Goal: Download file/media

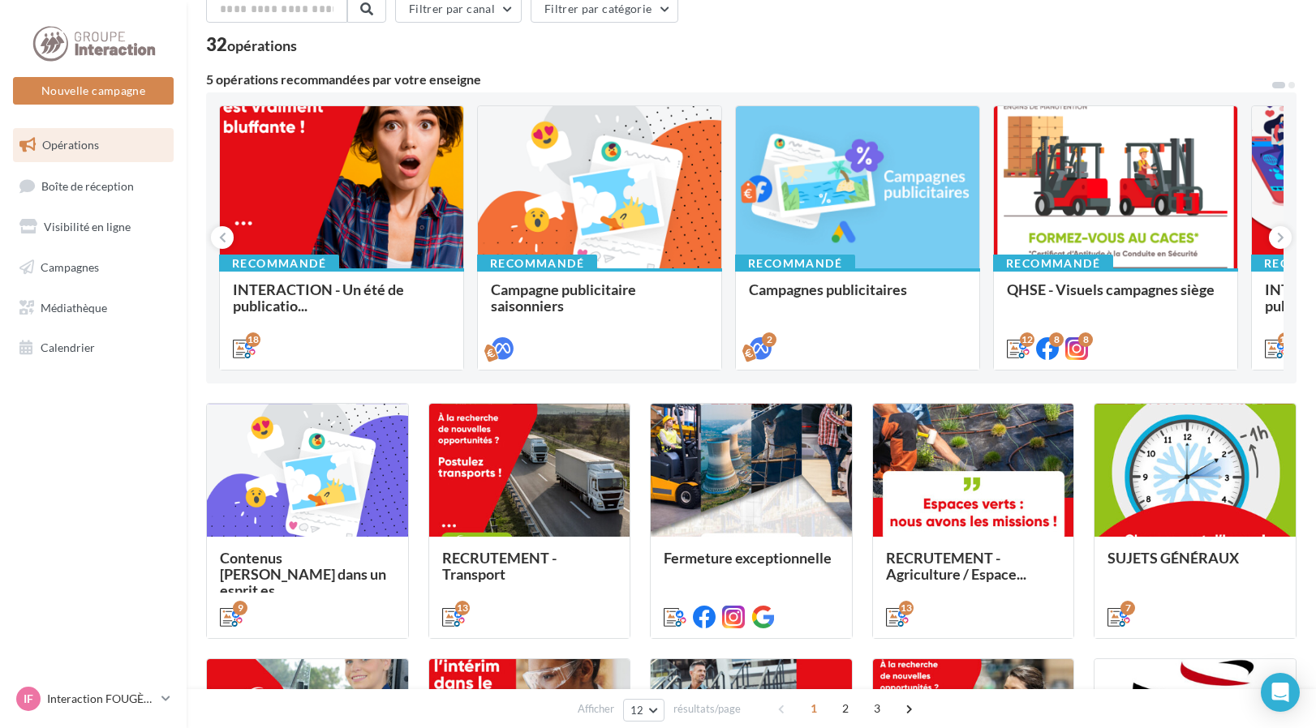
scroll to position [162, 0]
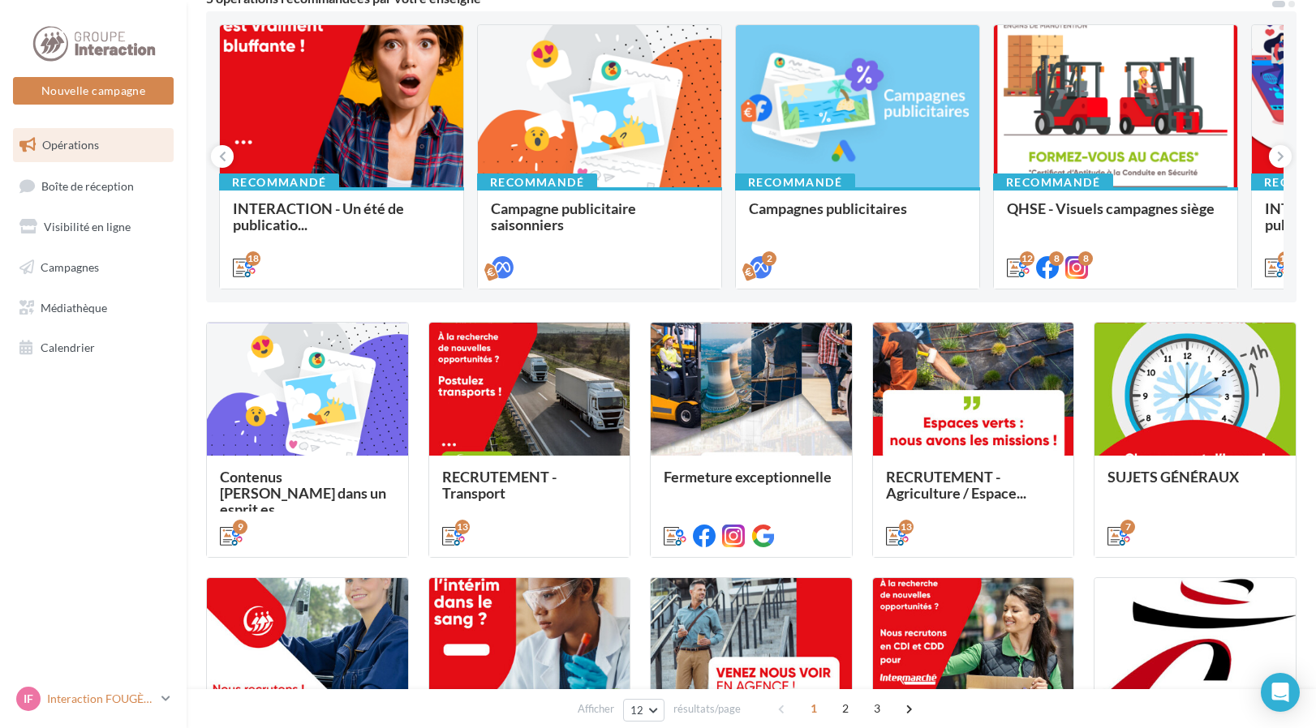
click at [164, 695] on icon at bounding box center [165, 699] width 9 height 14
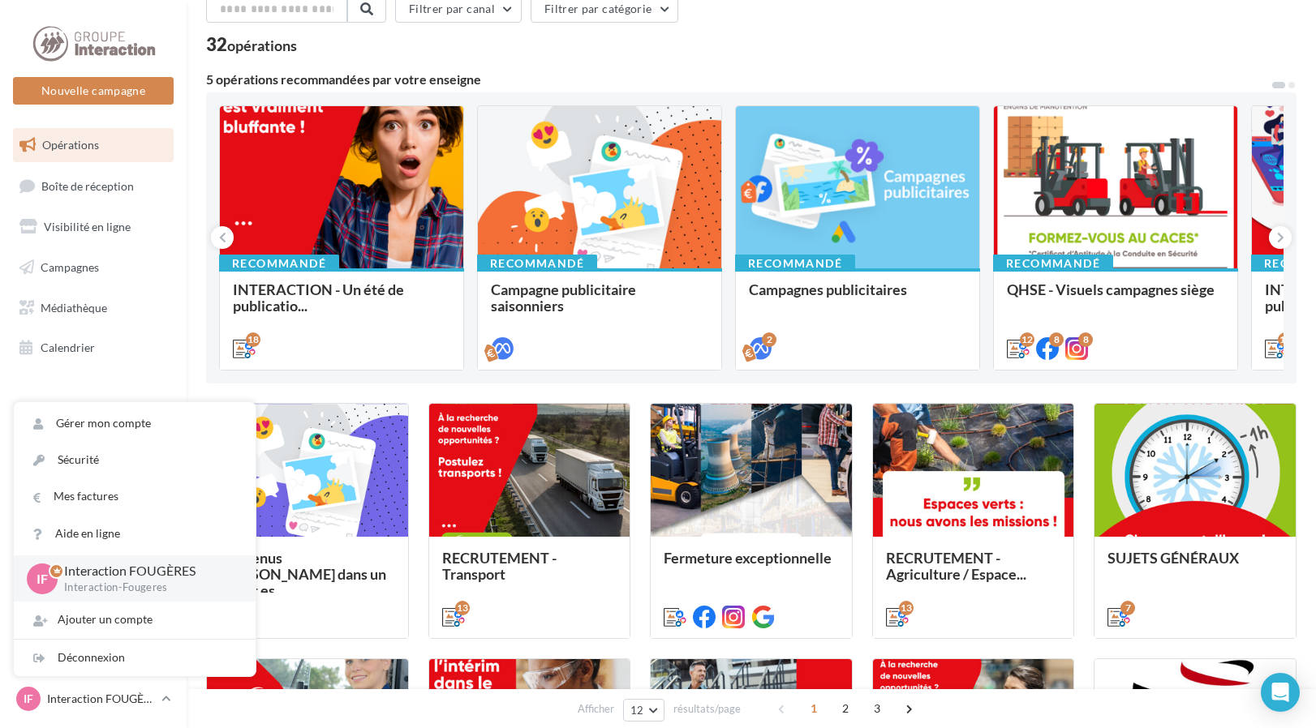
scroll to position [0, 0]
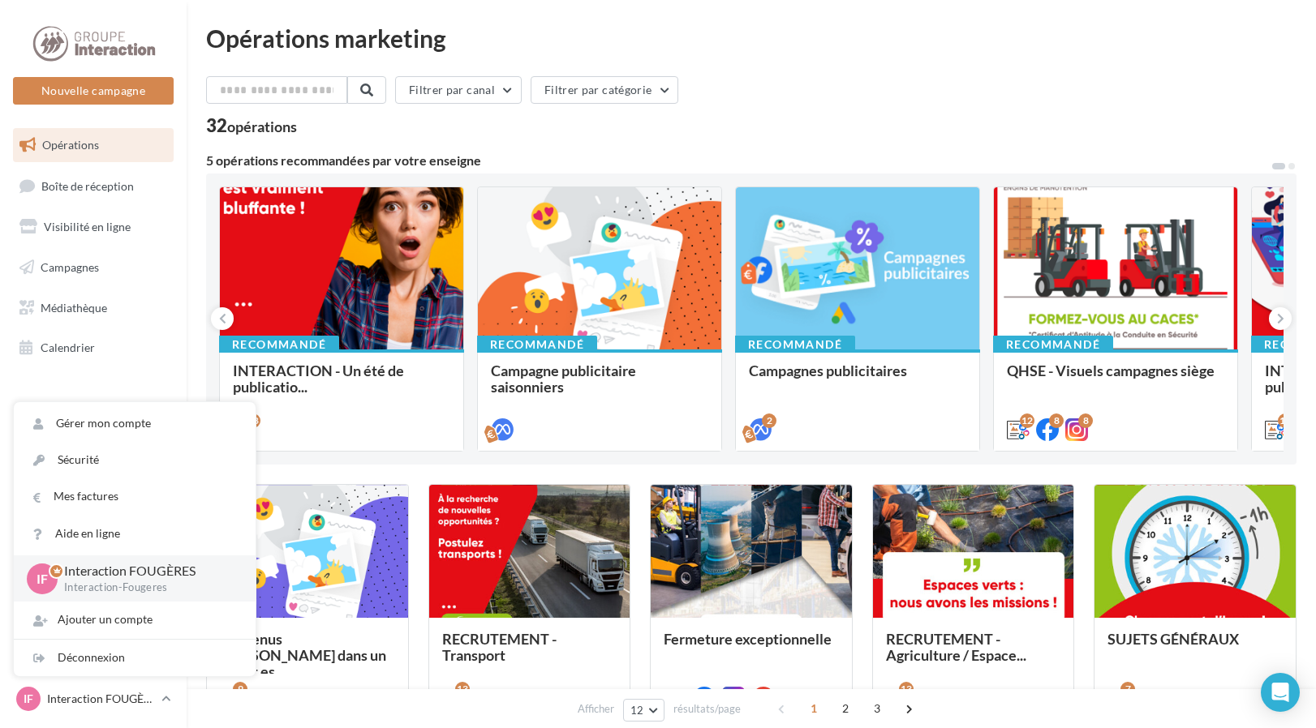
click at [822, 110] on div "Filtrer par canal Filtrer par catégorie 32 opérations" at bounding box center [751, 105] width 1090 height 58
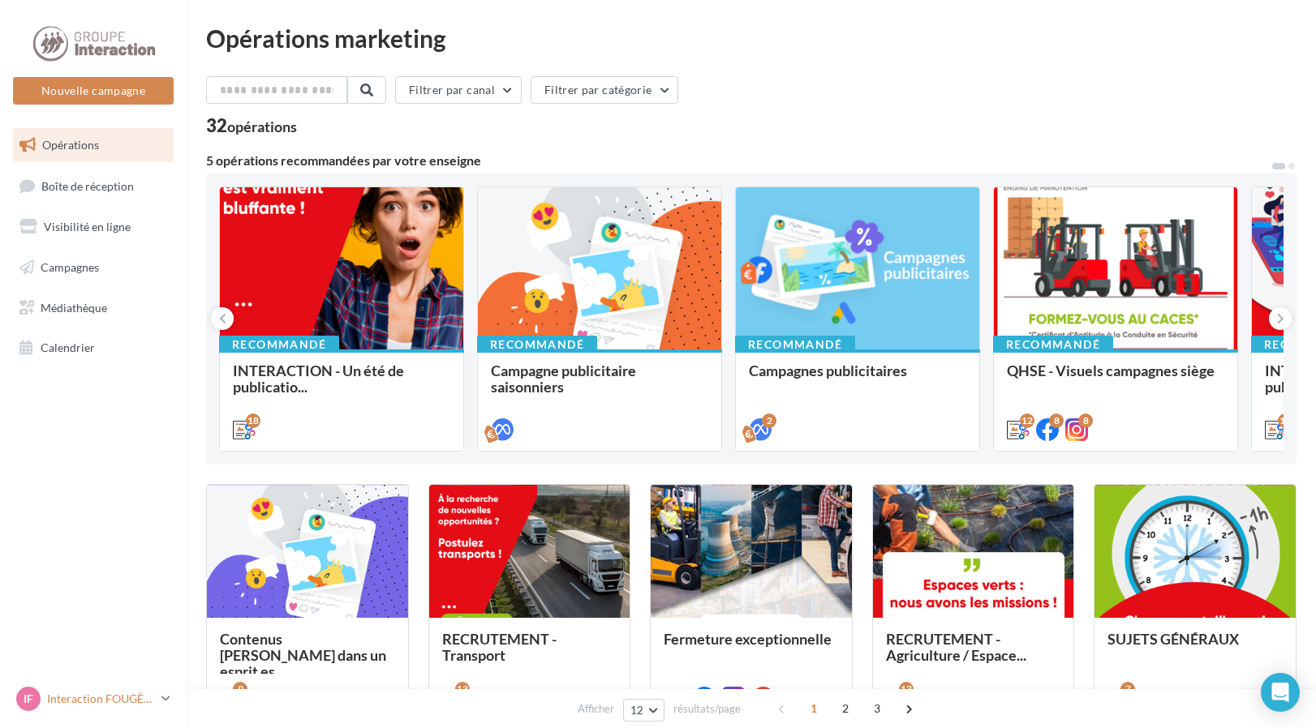
click at [26, 687] on div "IF" at bounding box center [28, 699] width 24 height 24
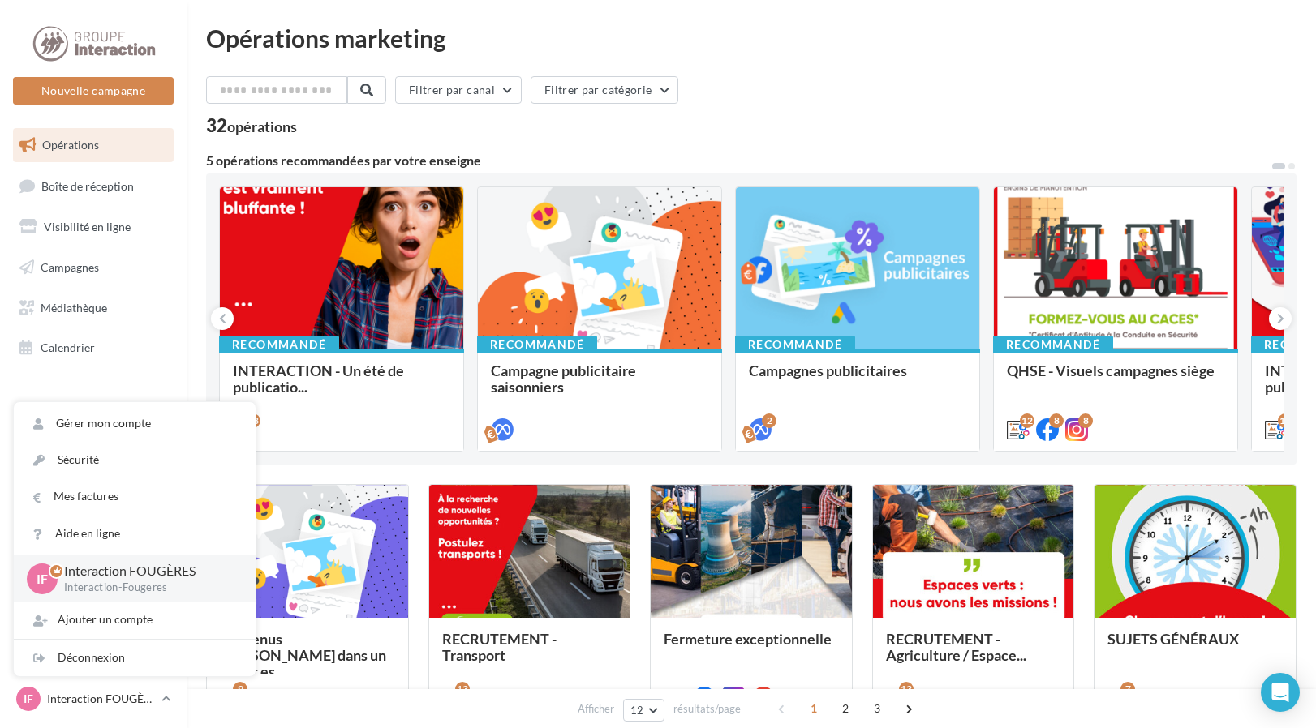
click at [82, 575] on p "Interaction FOUGÈRES" at bounding box center [146, 571] width 165 height 19
click at [58, 564] on div at bounding box center [56, 571] width 15 height 15
click at [39, 575] on span "IF" at bounding box center [41, 578] width 11 height 19
click at [171, 425] on link "Gérer mon compte" at bounding box center [135, 424] width 242 height 36
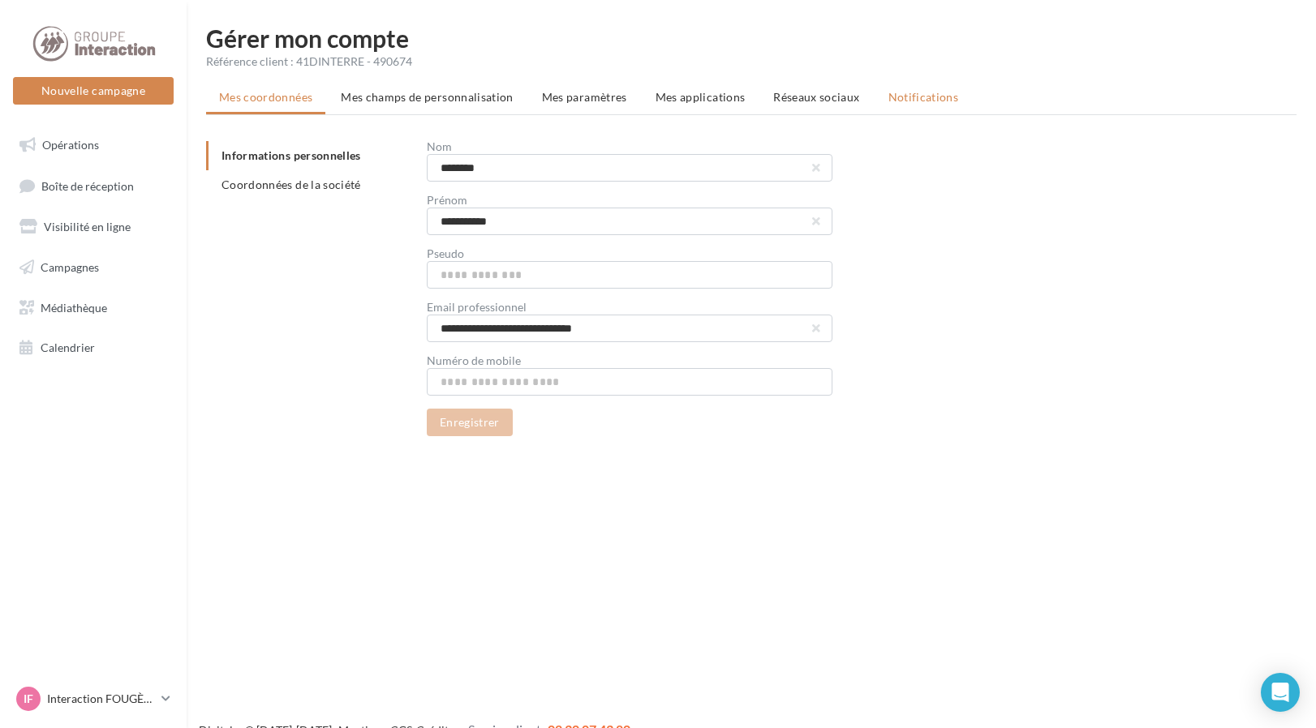
click at [927, 104] on li "Notifications" at bounding box center [923, 97] width 97 height 29
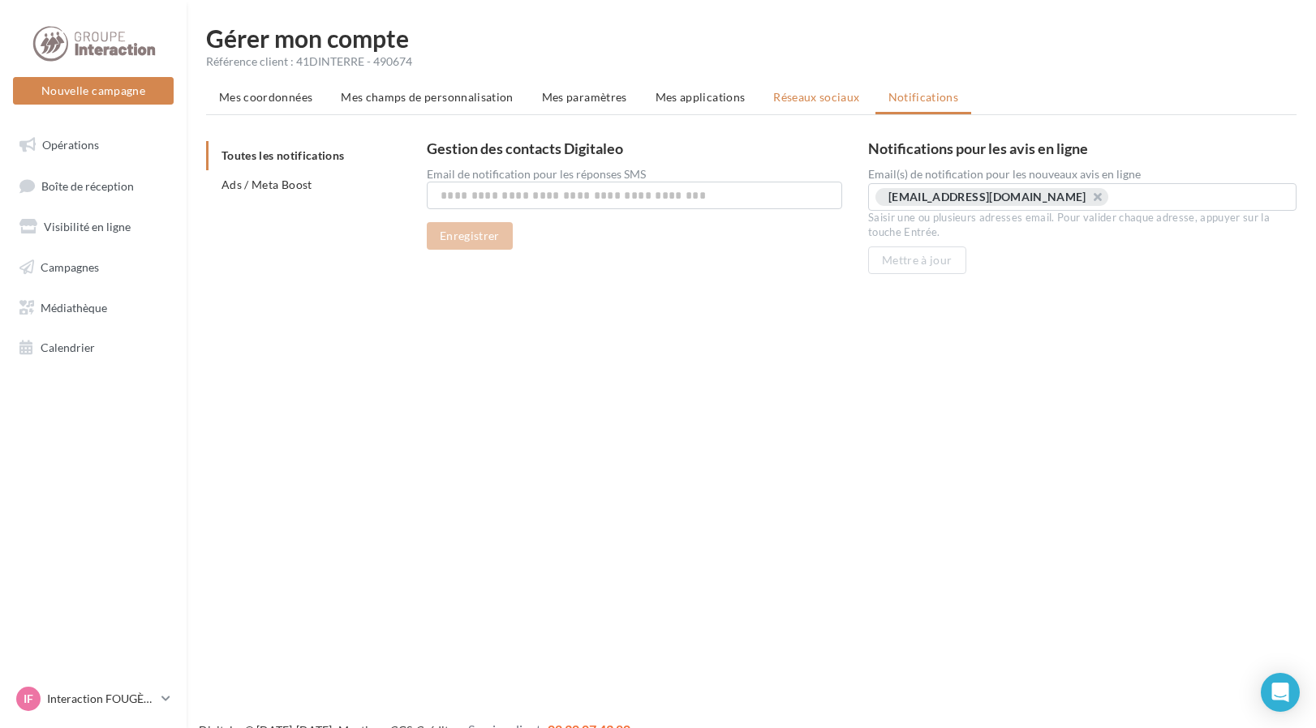
click at [807, 101] on span "Réseaux sociaux" at bounding box center [816, 97] width 86 height 14
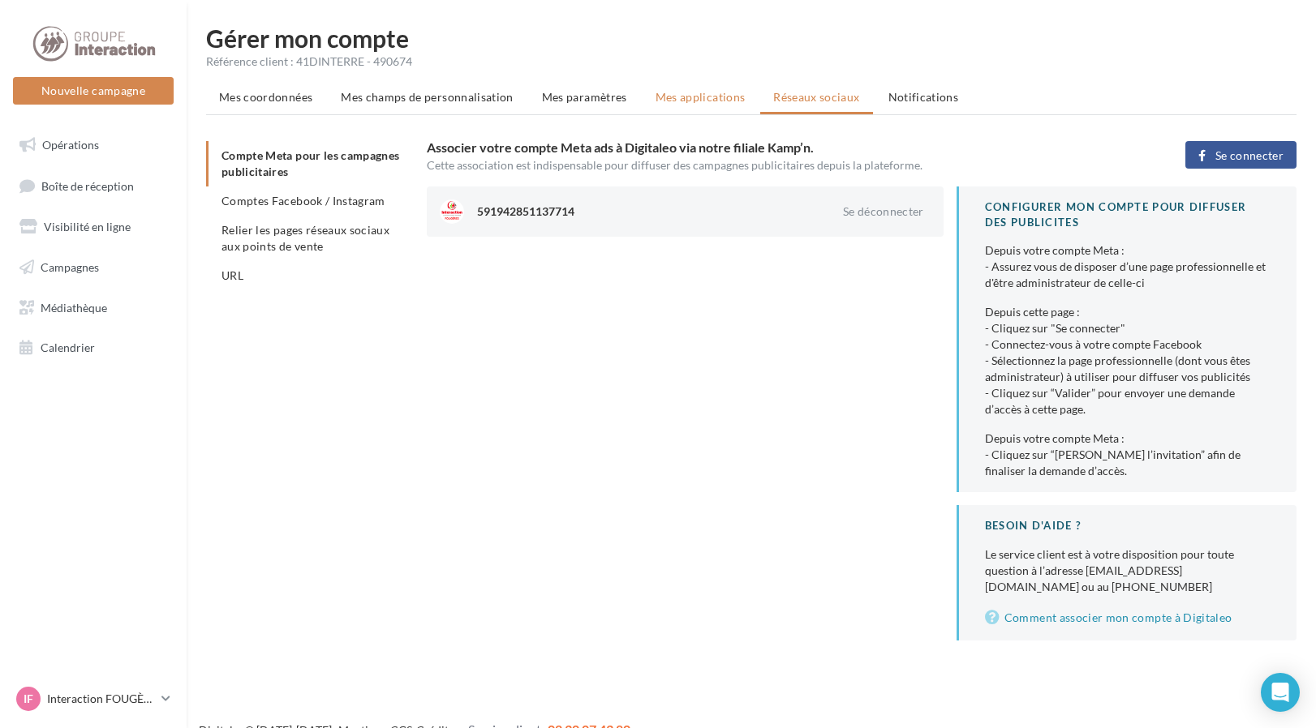
click at [665, 98] on span "Mes applications" at bounding box center [700, 97] width 90 height 14
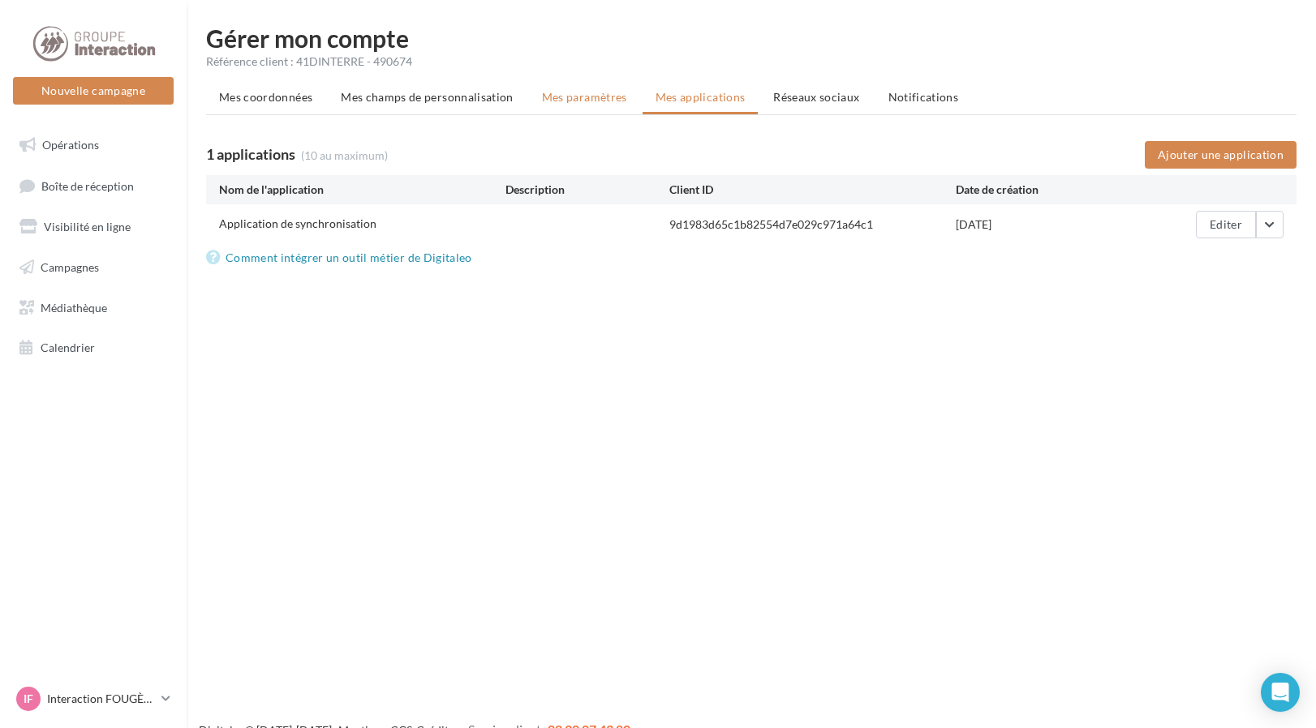
click at [584, 93] on span "Mes paramètres" at bounding box center [584, 97] width 85 height 14
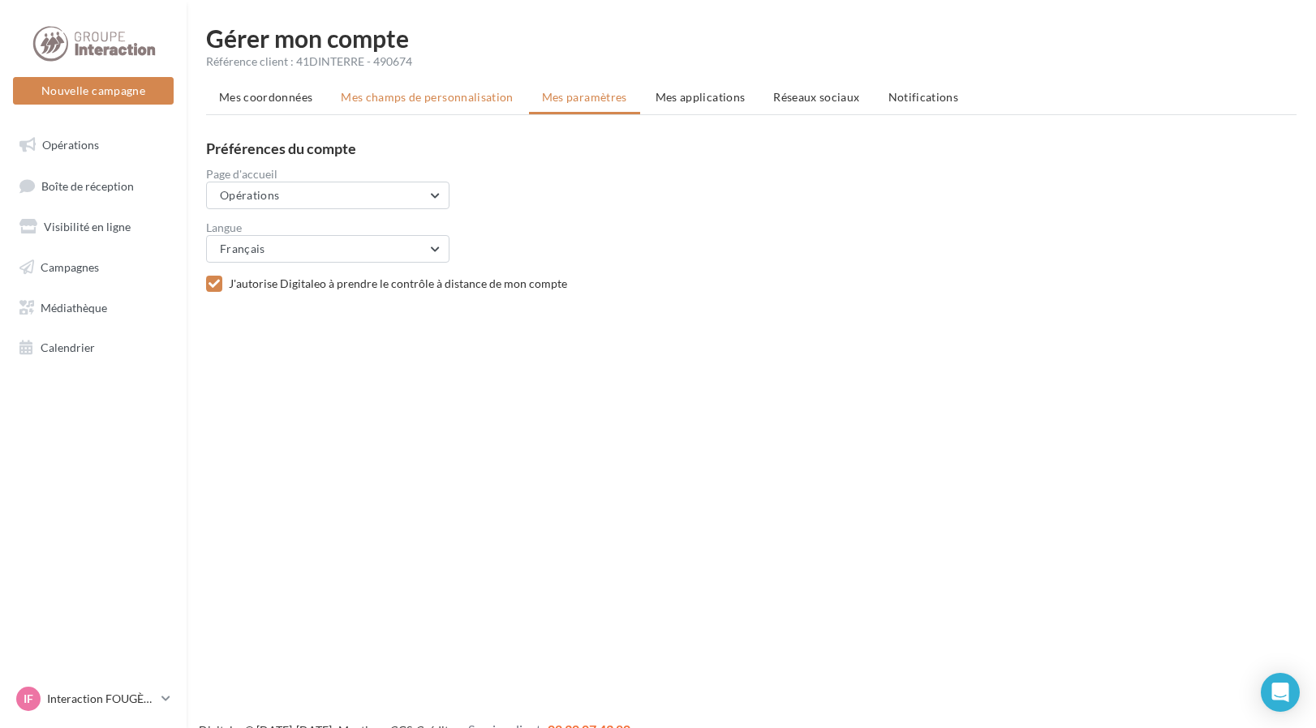
click at [449, 93] on span "Mes champs de personnalisation" at bounding box center [427, 97] width 173 height 14
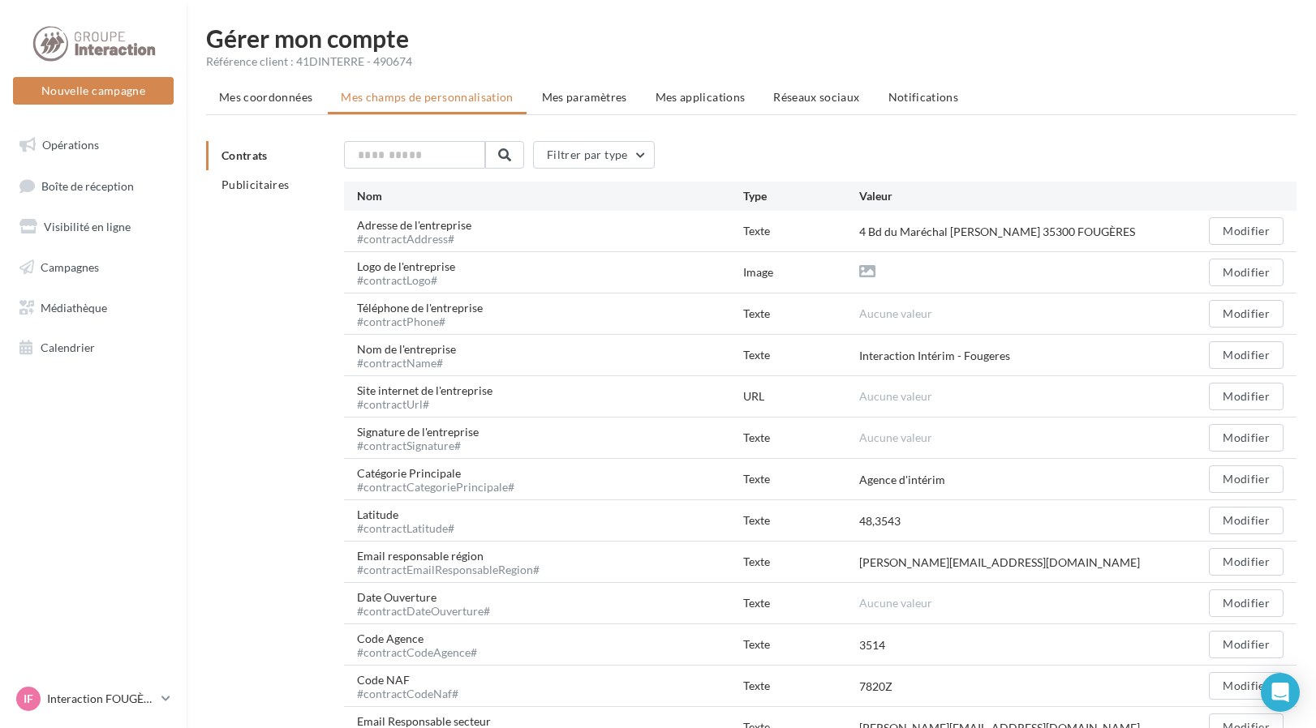
click at [255, 92] on span "Mes coordonnées" at bounding box center [265, 97] width 93 height 14
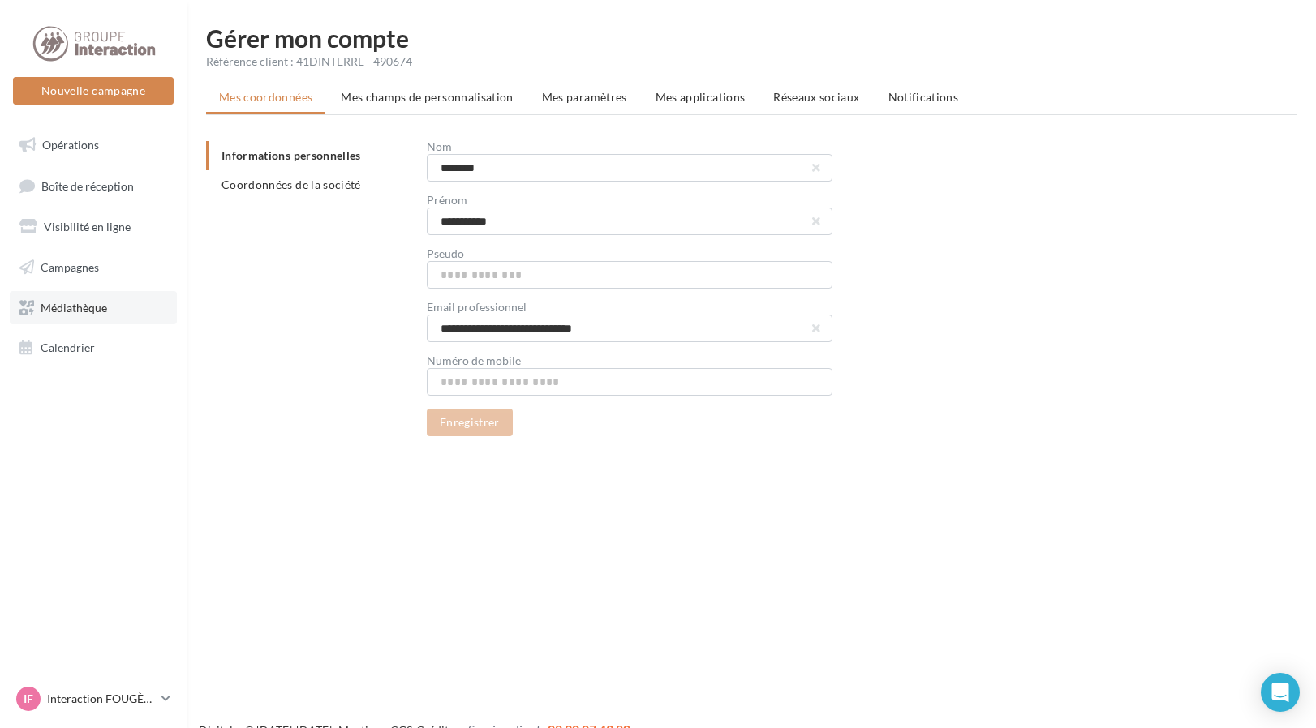
click at [113, 300] on link "Médiathèque" at bounding box center [93, 308] width 167 height 34
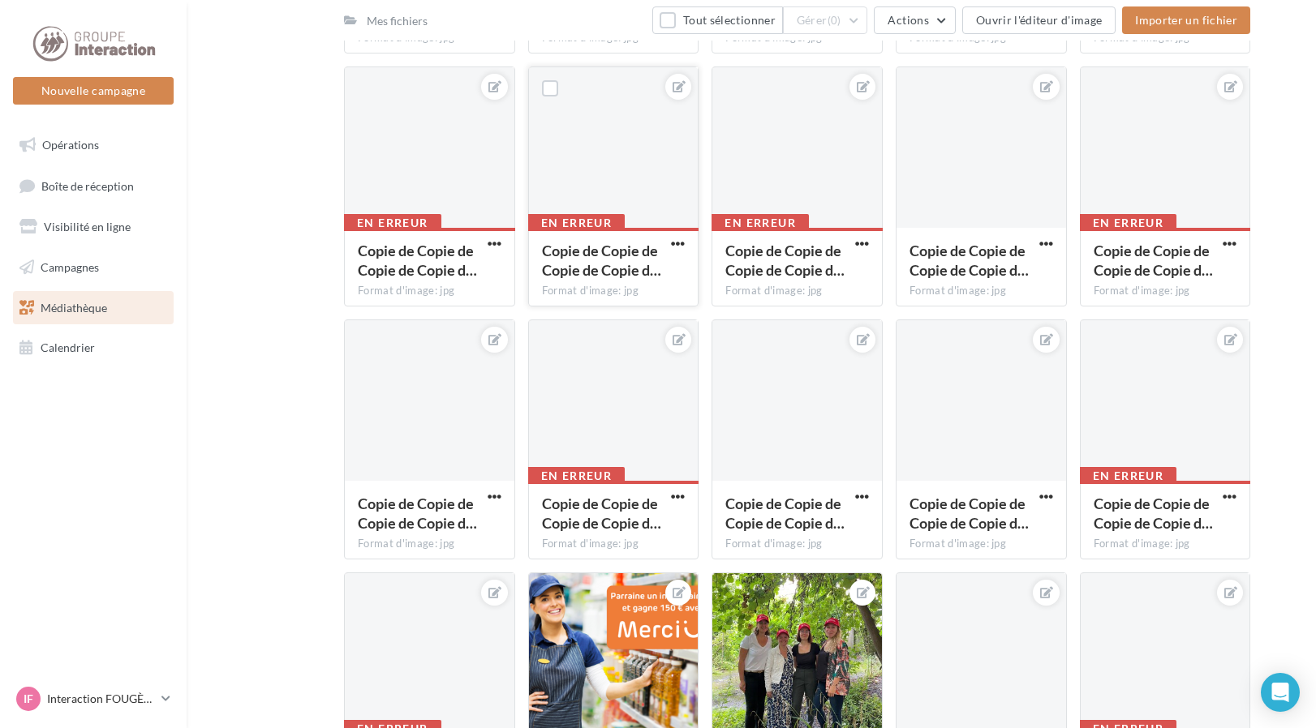
scroll to position [1054, 0]
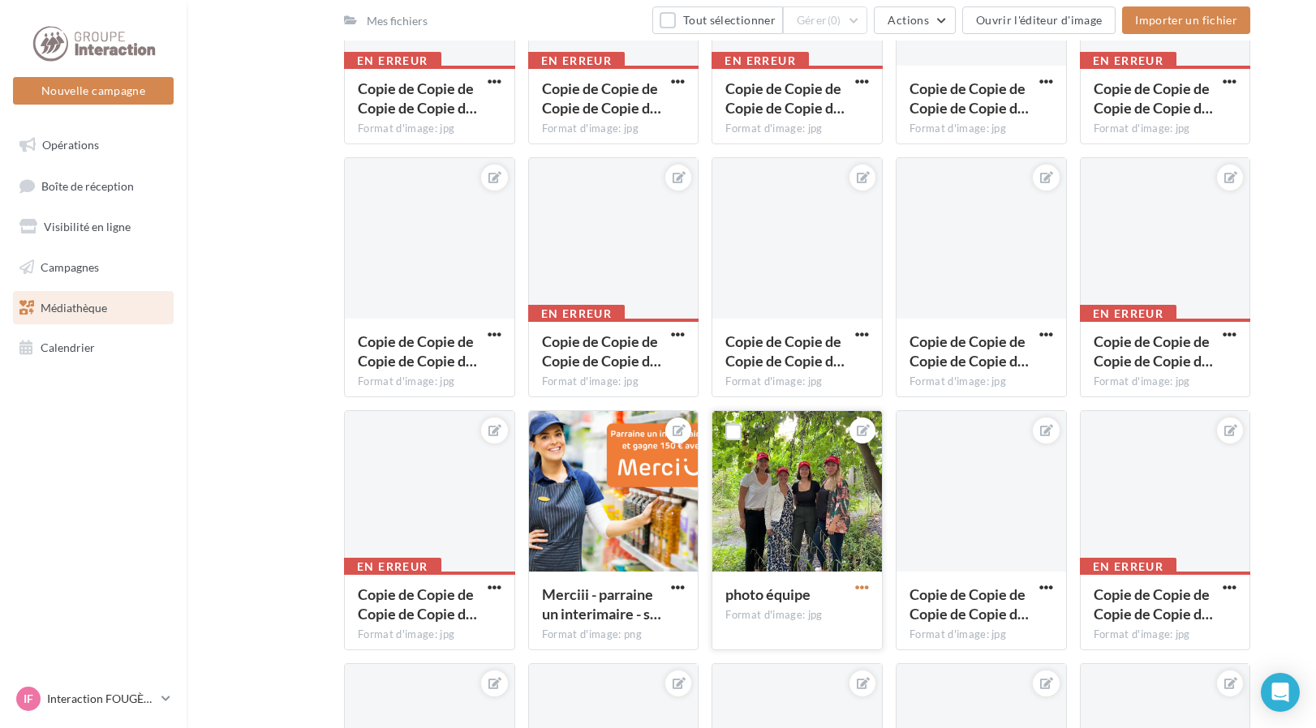
click at [868, 586] on span "button" at bounding box center [862, 588] width 14 height 14
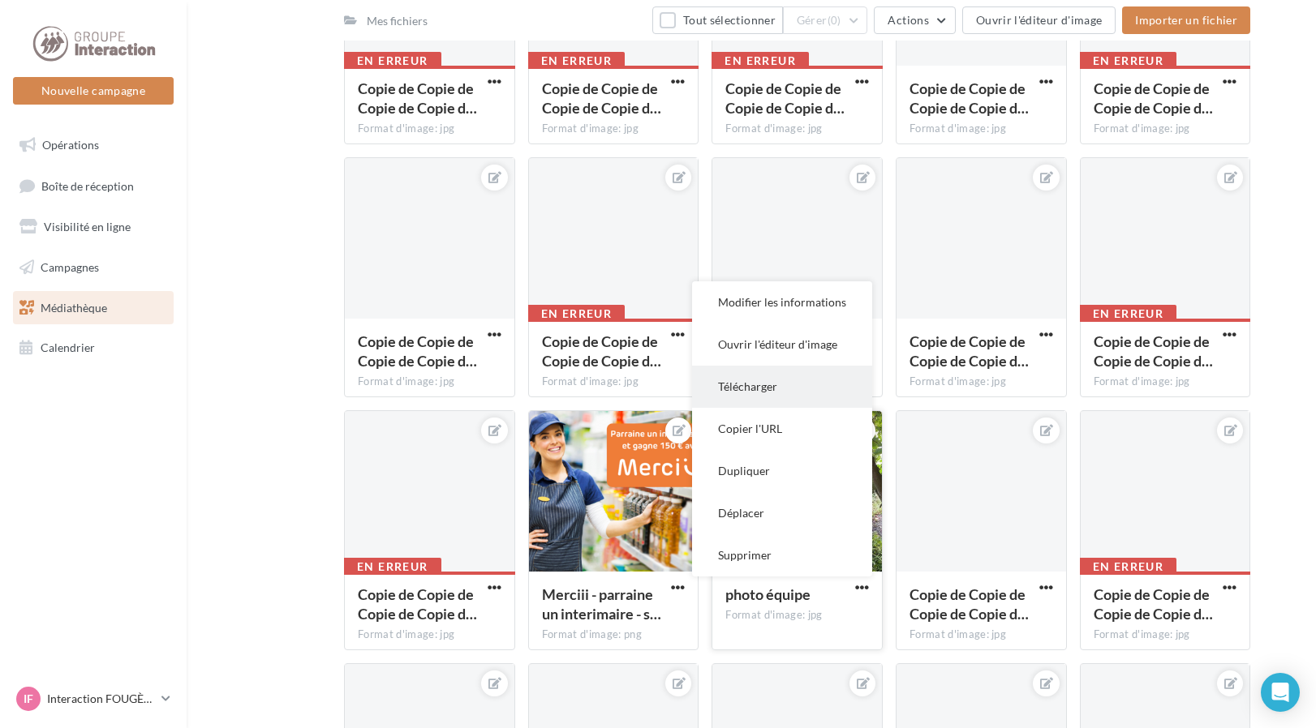
click at [746, 394] on button "Télécharger" at bounding box center [782, 387] width 180 height 42
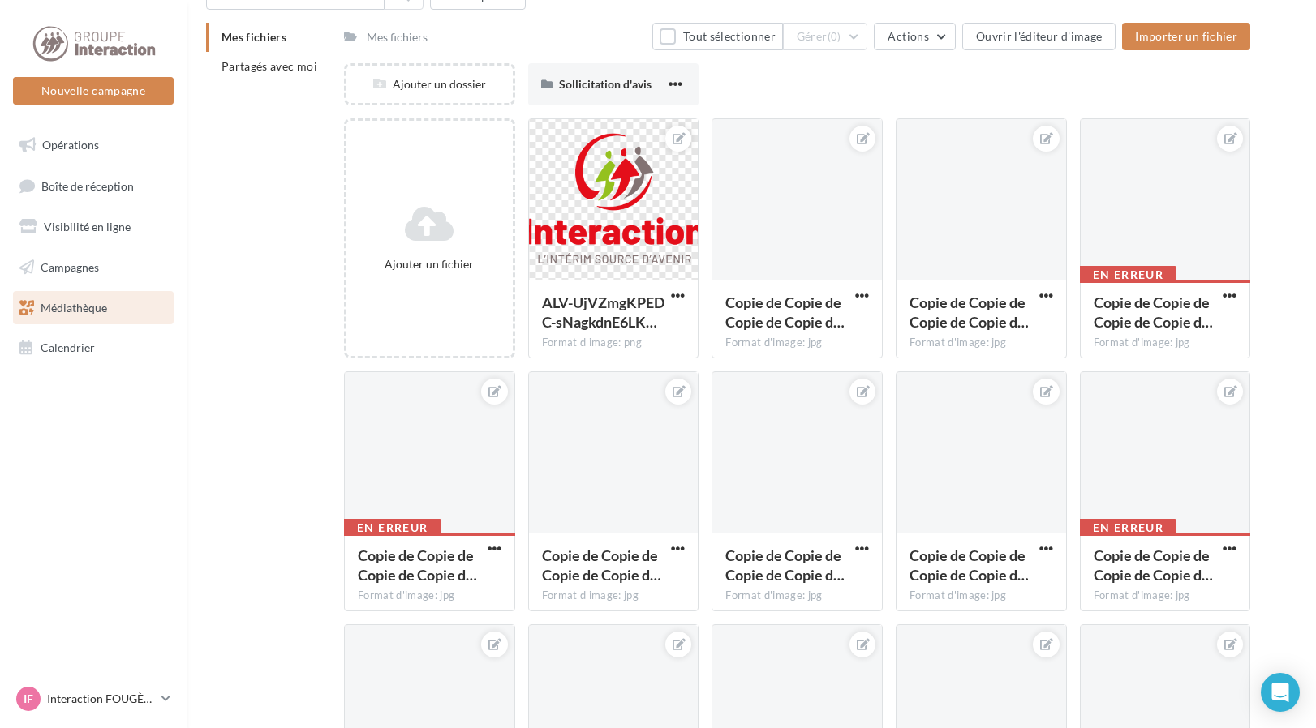
scroll to position [0, 0]
